Goal: Contribute content: Add original content to the website for others to see

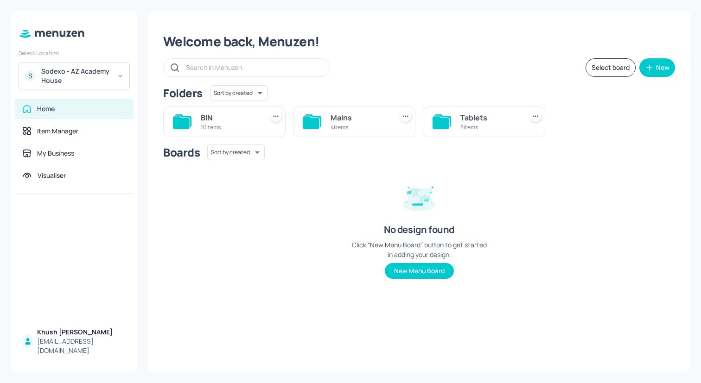
click at [66, 73] on div "Sodexo - AZ Academy House" at bounding box center [76, 76] width 70 height 19
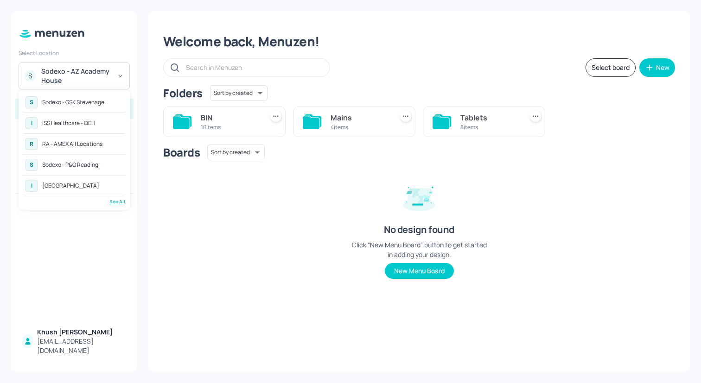
click at [71, 147] on div "RA - AMEX All Locations" at bounding box center [72, 144] width 60 height 6
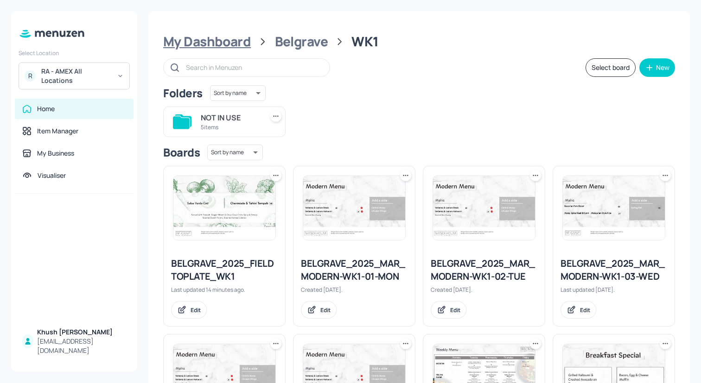
click at [245, 43] on div "My Dashboard" at bounding box center [207, 41] width 88 height 17
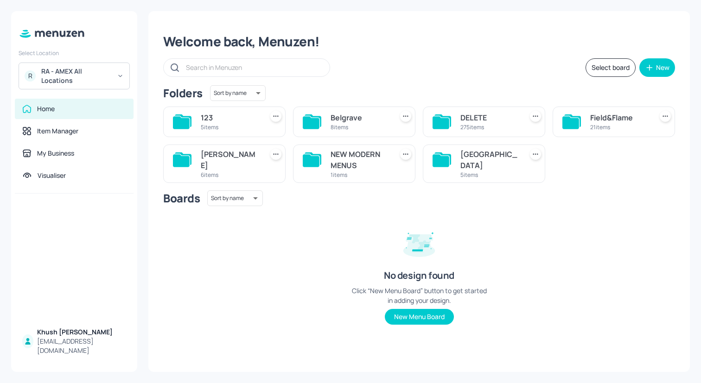
click at [223, 122] on div "123" at bounding box center [230, 117] width 58 height 11
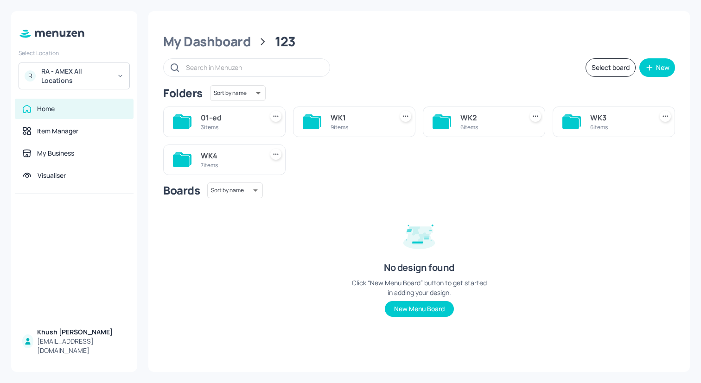
click at [348, 131] on div "9 items" at bounding box center [360, 127] width 58 height 8
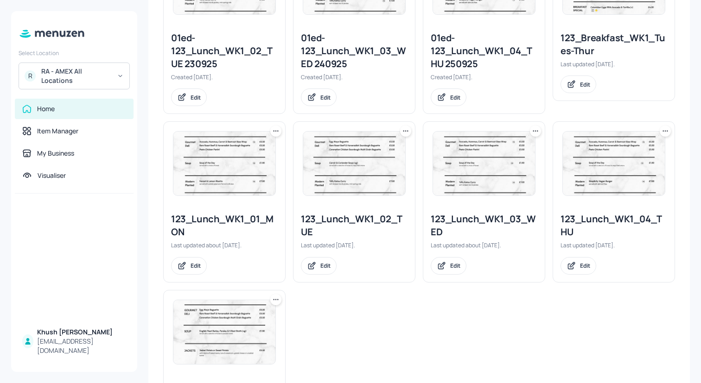
scroll to position [338, 0]
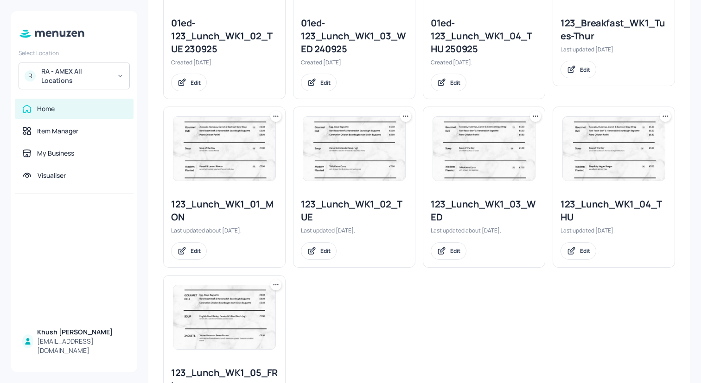
click at [246, 162] on img at bounding box center [224, 149] width 102 height 64
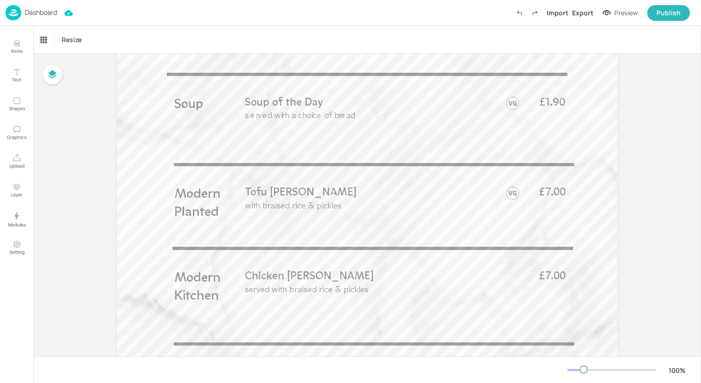
scroll to position [427, 0]
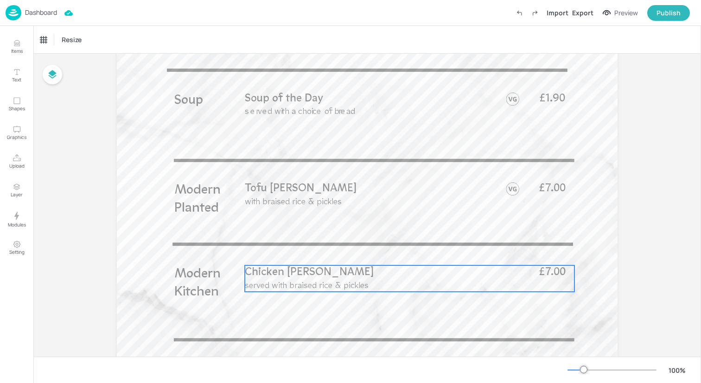
click at [345, 270] on p "Chicken Katsu Curry" at bounding box center [385, 273] width 281 height 15
click at [89, 38] on div "Chicken Katsu Curry" at bounding box center [74, 40] width 68 height 8
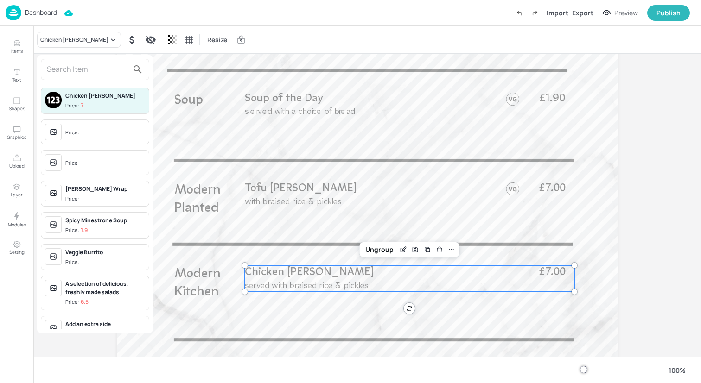
click at [89, 71] on input "text" at bounding box center [88, 69] width 82 height 15
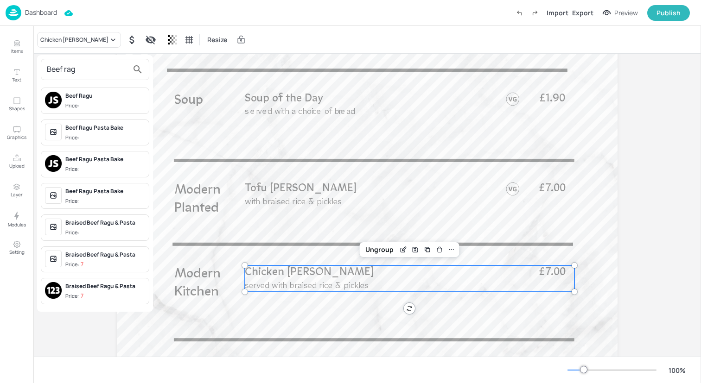
type input "Beef rag"
click at [95, 103] on span "Price:" at bounding box center [105, 106] width 80 height 8
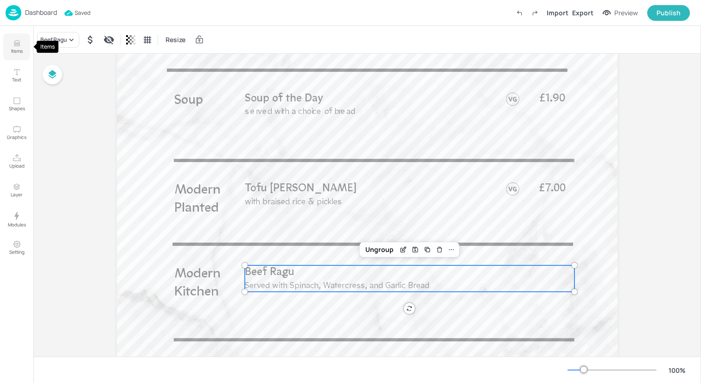
click at [17, 44] on icon "Items" at bounding box center [17, 44] width 6 height 0
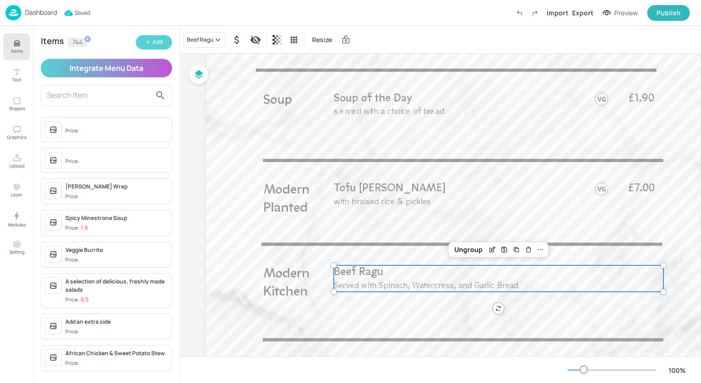
click at [166, 43] on button "Add" at bounding box center [154, 42] width 36 height 14
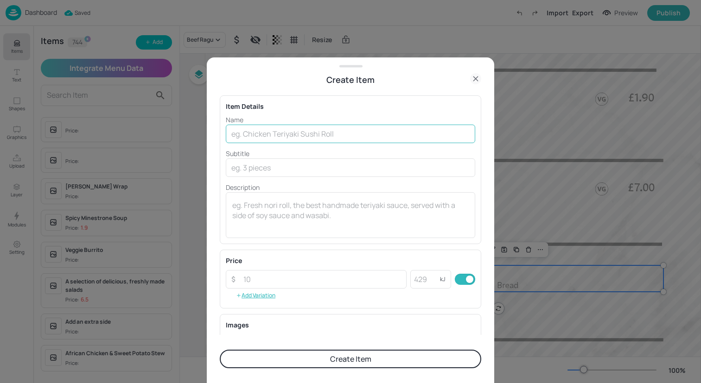
click at [268, 138] on input "text" at bounding box center [350, 134] width 249 height 19
type input "Beef Ragu"
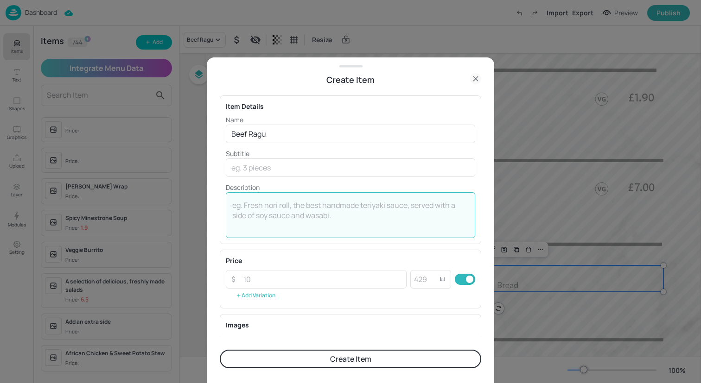
click at [298, 215] on textarea at bounding box center [350, 215] width 236 height 31
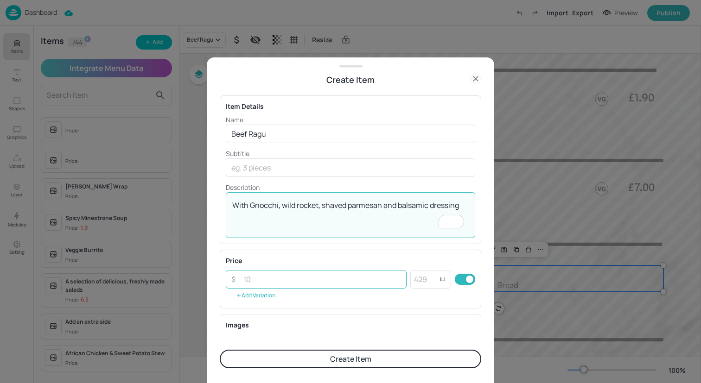
type textarea "With Gnocchi, wild rocket, shaved parmesan and balsamic dressing"
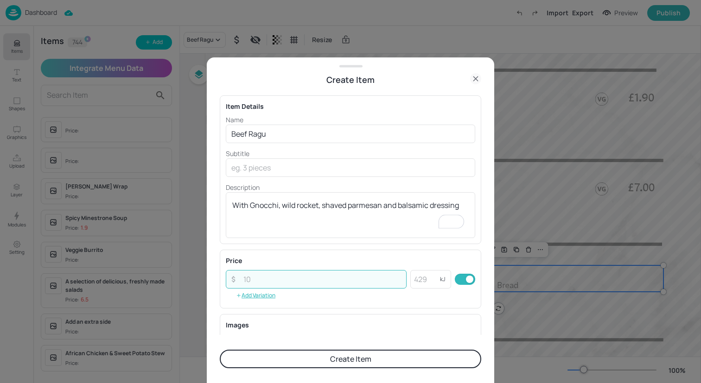
click at [337, 286] on input "number" at bounding box center [322, 279] width 169 height 19
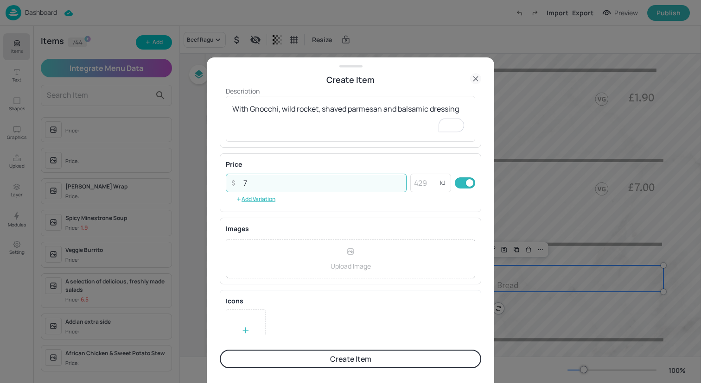
scroll to position [119, 0]
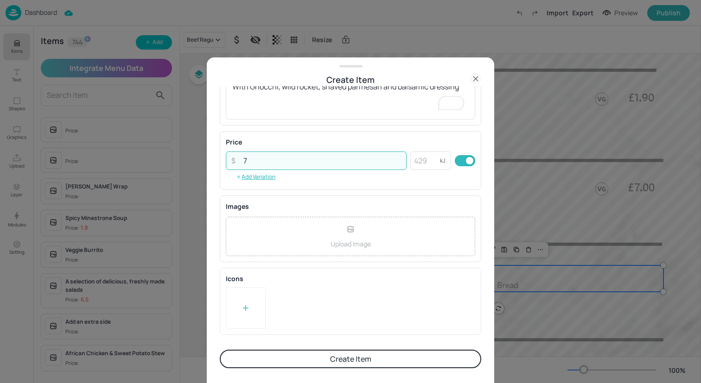
type input "7"
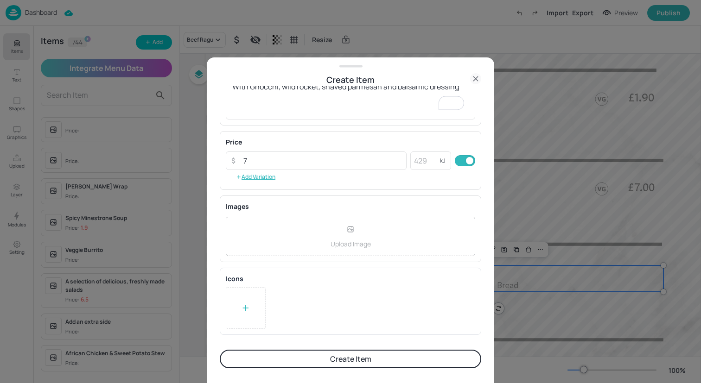
click at [255, 305] on div at bounding box center [246, 308] width 40 height 42
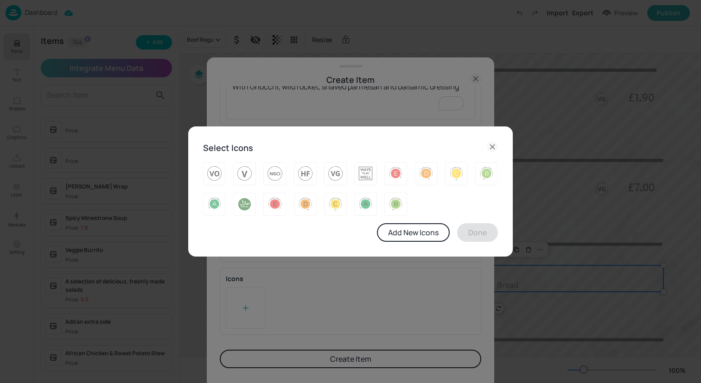
click at [494, 148] on icon at bounding box center [492, 146] width 11 height 11
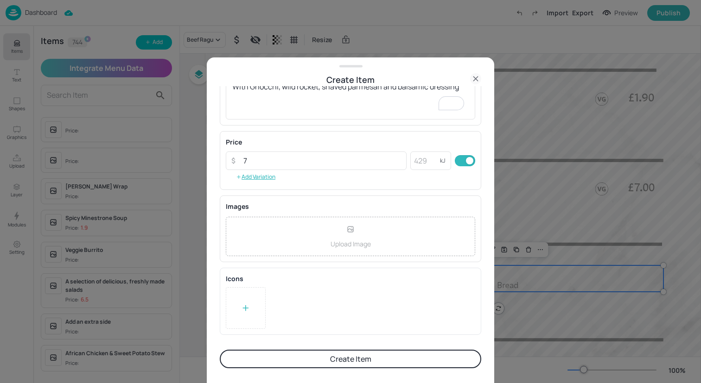
click at [358, 223] on div "Upload Image" at bounding box center [350, 236] width 249 height 39
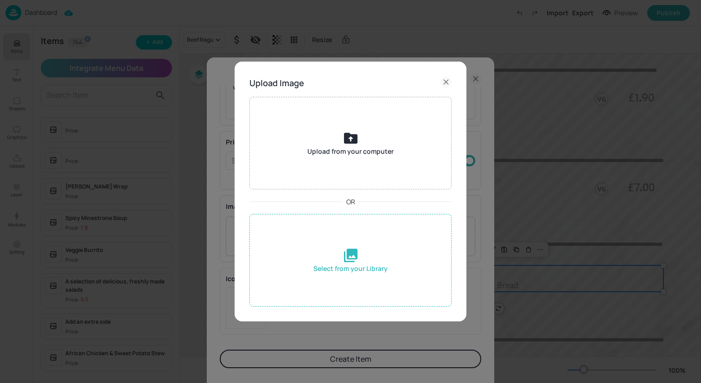
click at [359, 268] on div "Select from your Library" at bounding box center [350, 269] width 74 height 10
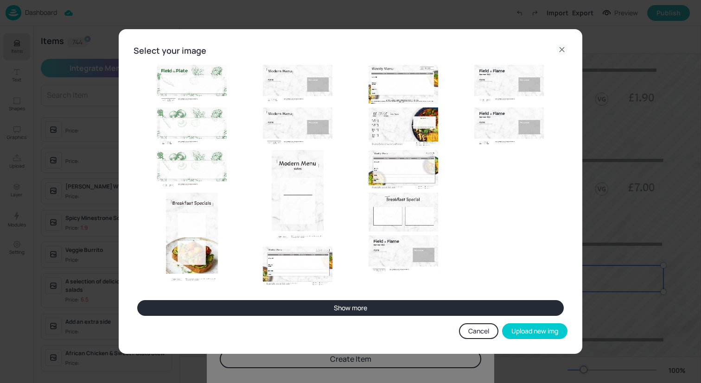
click at [374, 310] on button "Show more" at bounding box center [350, 308] width 427 height 16
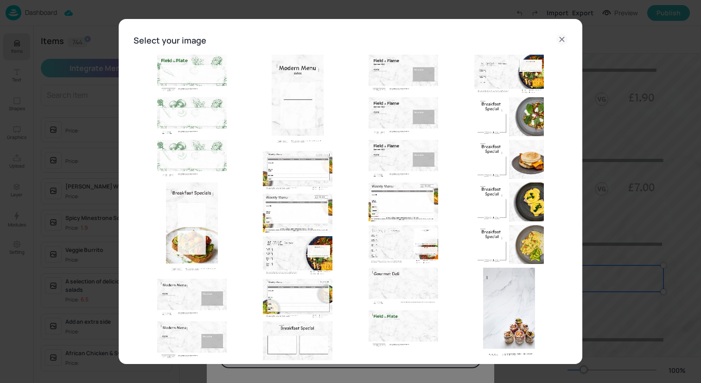
scroll to position [66, 0]
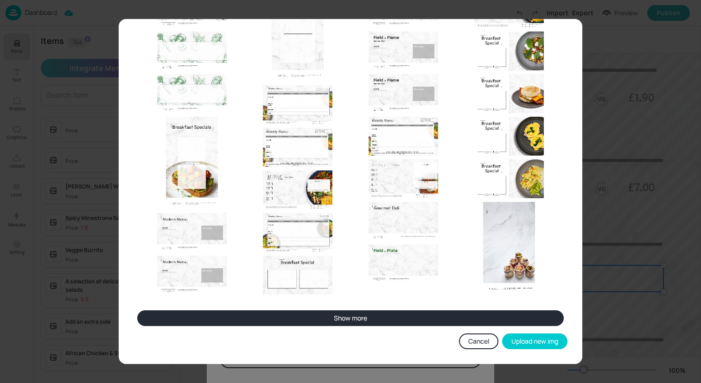
click at [367, 319] on button "Show more" at bounding box center [350, 319] width 427 height 16
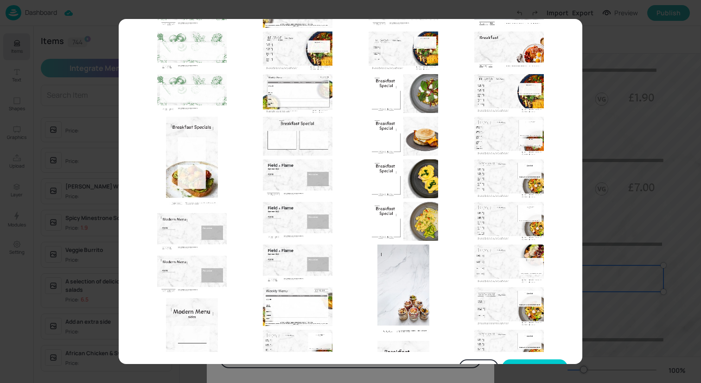
scroll to position [112, 0]
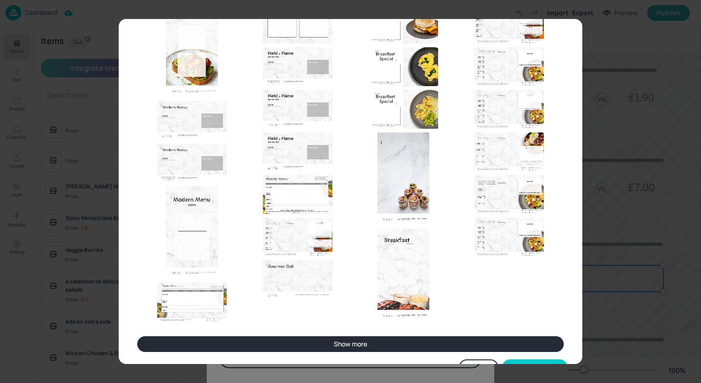
click at [364, 345] on button "Show more" at bounding box center [350, 345] width 427 height 16
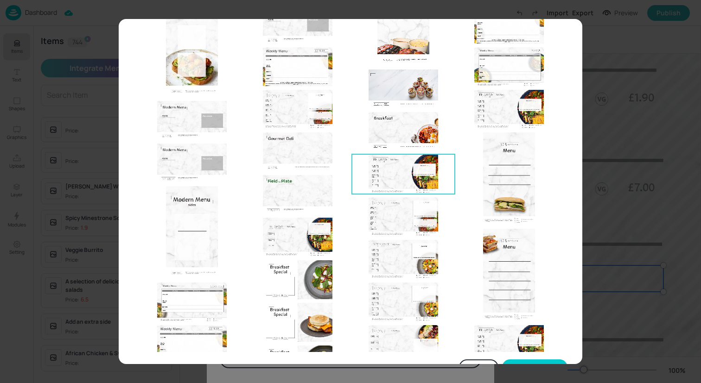
scroll to position [251, 0]
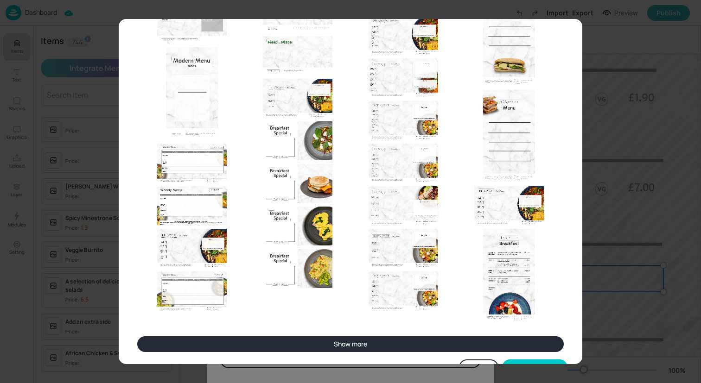
click at [364, 340] on button "Show more" at bounding box center [350, 345] width 427 height 16
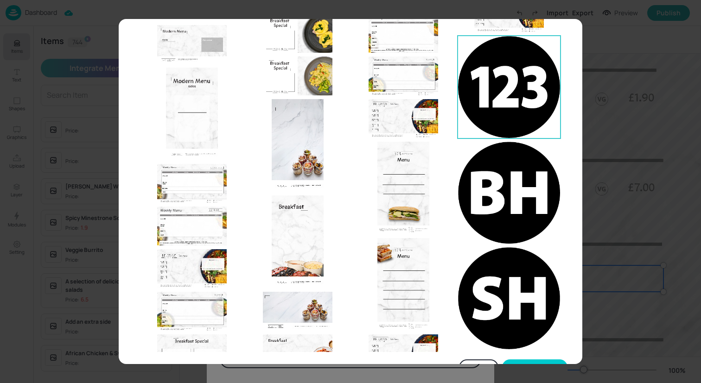
scroll to position [224, 0]
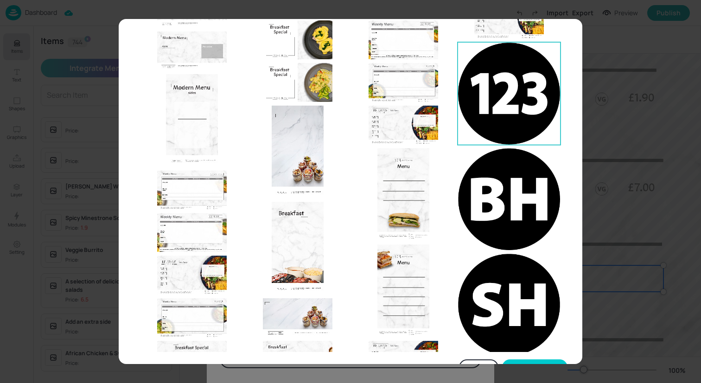
click at [508, 77] on img at bounding box center [509, 94] width 102 height 102
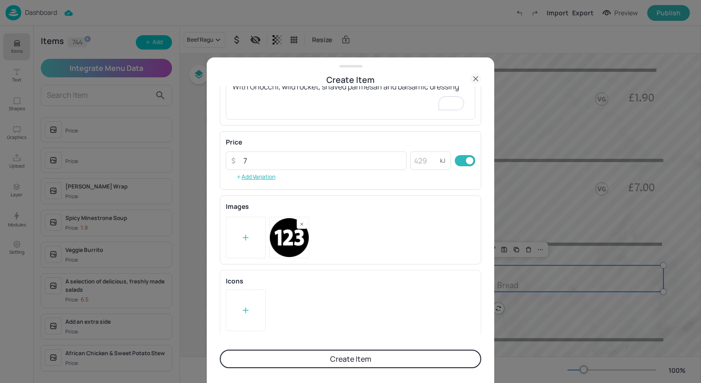
click at [378, 364] on button "Create Item" at bounding box center [351, 359] width 262 height 19
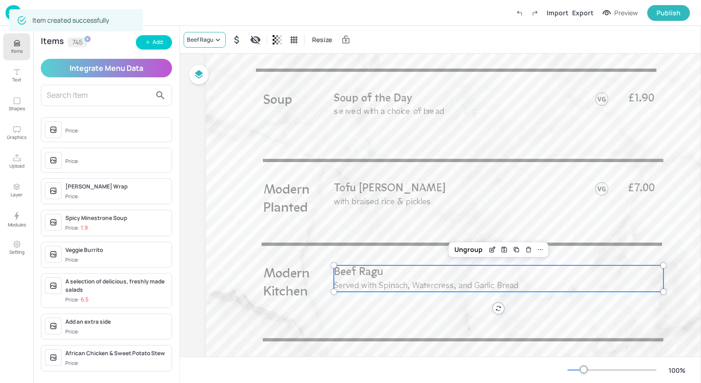
click at [206, 34] on div "Beef Ragu" at bounding box center [205, 40] width 42 height 16
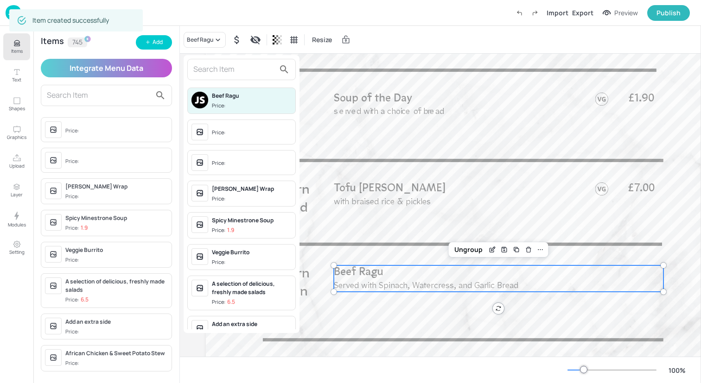
click at [207, 70] on input "text" at bounding box center [234, 69] width 82 height 15
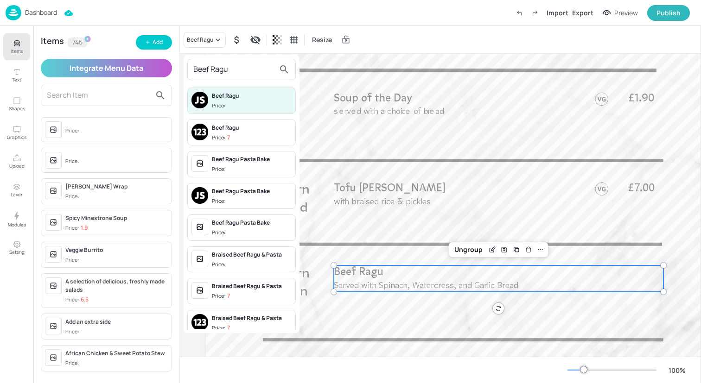
type input "Beef Ragu"
click at [235, 135] on span "Price: 7" at bounding box center [252, 138] width 80 height 8
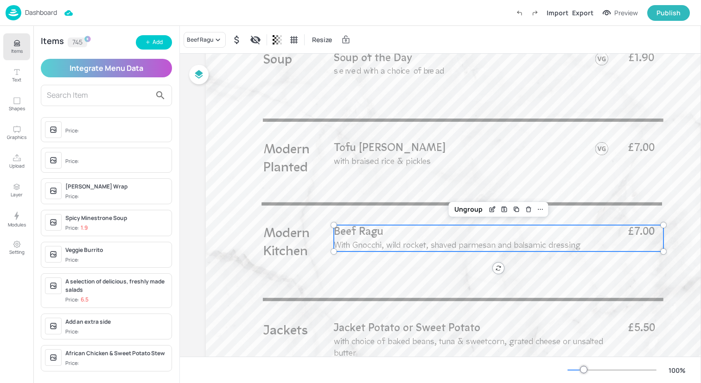
scroll to position [470, 0]
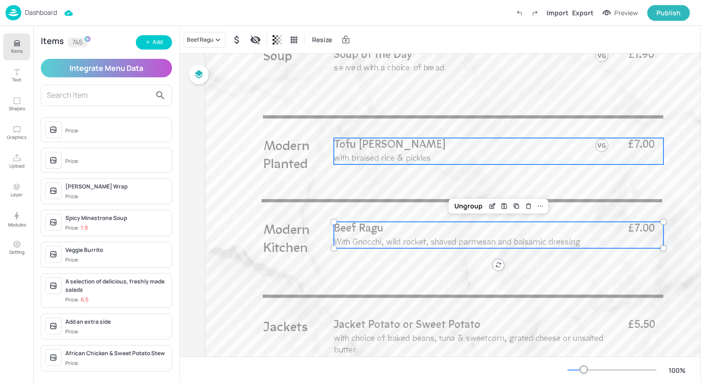
click at [421, 159] on span "with braised rice & pickles" at bounding box center [382, 158] width 97 height 9
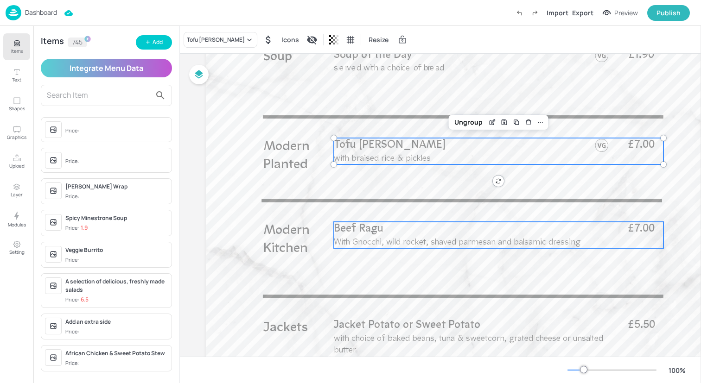
click at [427, 239] on span "With Gnocchi, wild rocket, shaved parmesan and balsamic dressing" at bounding box center [457, 242] width 247 height 9
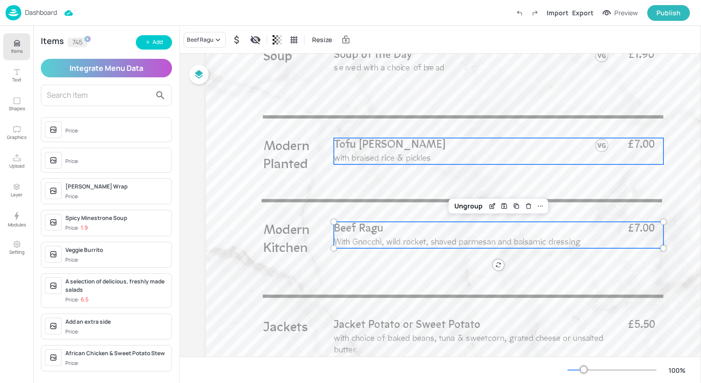
click at [381, 151] on span "Tofu Katsu Curry" at bounding box center [390, 145] width 112 height 11
